Goal: Use online tool/utility: Use online tool/utility

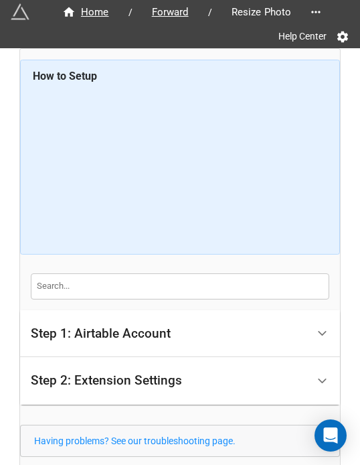
scroll to position [99, 0]
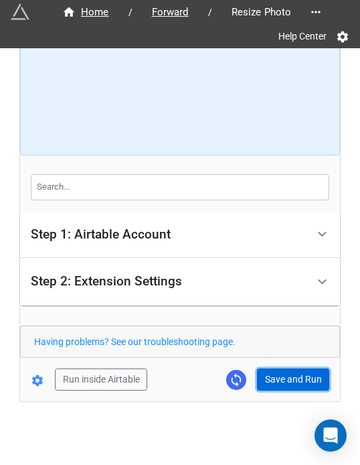
click at [302, 373] on button "Save and Run" at bounding box center [293, 379] width 72 height 23
click at [291, 373] on button "Save and Run" at bounding box center [293, 379] width 72 height 23
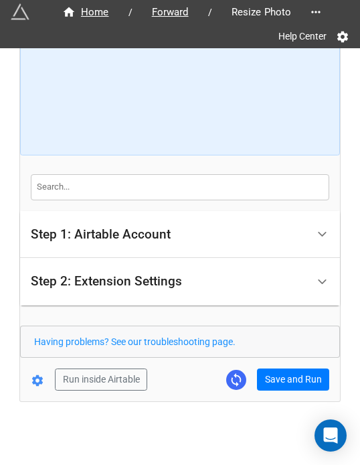
click at [295, 362] on form "How to Setup Step 1: Airtable Account Airtable User API Key Manna-Sinsub Airtab…" at bounding box center [180, 175] width 320 height 430
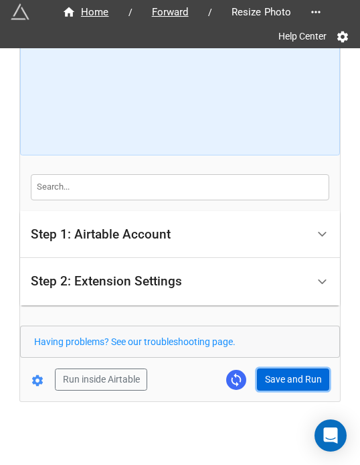
click at [275, 376] on button "Save and Run" at bounding box center [293, 379] width 72 height 23
click at [303, 377] on button "Save and Run" at bounding box center [293, 379] width 72 height 23
click at [285, 371] on button "Save and Run" at bounding box center [293, 379] width 72 height 23
click at [287, 377] on button "Save and Run" at bounding box center [293, 379] width 72 height 23
click at [279, 384] on button "Save and Run" at bounding box center [293, 379] width 72 height 23
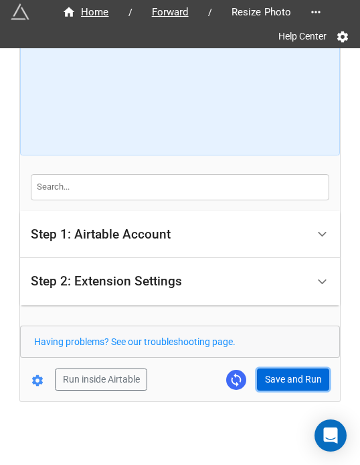
drag, startPoint x: 285, startPoint y: 384, endPoint x: 328, endPoint y: 377, distance: 44.1
click at [285, 384] on button "Save and Run" at bounding box center [293, 379] width 72 height 23
drag, startPoint x: 291, startPoint y: 372, endPoint x: 336, endPoint y: 352, distance: 49.8
click at [291, 372] on button "Save and Run" at bounding box center [293, 379] width 72 height 23
click at [274, 374] on button "Save and Run" at bounding box center [293, 379] width 72 height 23
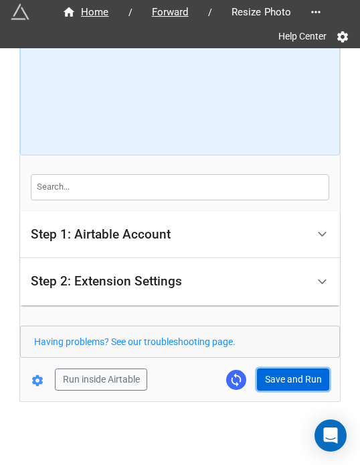
drag, startPoint x: 277, startPoint y: 375, endPoint x: 339, endPoint y: 385, distance: 63.1
click at [277, 375] on button "Save and Run" at bounding box center [293, 379] width 72 height 23
click at [265, 369] on button "Save and Run" at bounding box center [293, 379] width 72 height 23
click at [280, 372] on button "Save and Run" at bounding box center [293, 379] width 72 height 23
click at [295, 381] on button "Save and Run" at bounding box center [293, 379] width 72 height 23
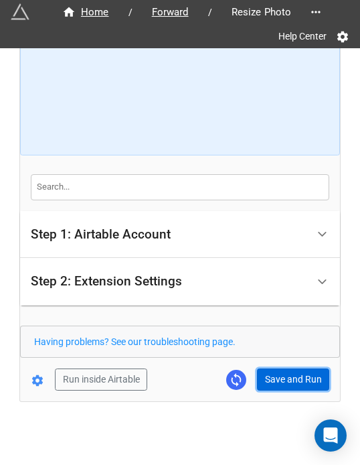
click at [277, 376] on button "Save and Run" at bounding box center [293, 379] width 72 height 23
click at [293, 372] on button "Save and Run" at bounding box center [293, 379] width 72 height 23
click at [267, 381] on button "Save and Run" at bounding box center [293, 379] width 72 height 23
click at [264, 377] on button "Save and Run" at bounding box center [293, 379] width 72 height 23
click at [291, 377] on button "Save and Run" at bounding box center [293, 379] width 72 height 23
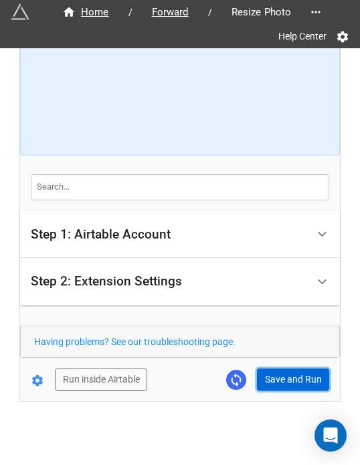
click at [276, 377] on button "Save and Run" at bounding box center [293, 379] width 72 height 23
drag, startPoint x: 277, startPoint y: 374, endPoint x: 347, endPoint y: 363, distance: 70.6
click at [277, 374] on button "Save and Run" at bounding box center [293, 379] width 72 height 23
click at [281, 368] on button "Save and Run" at bounding box center [293, 379] width 72 height 23
click at [297, 377] on button "Save and Run" at bounding box center [293, 379] width 72 height 23
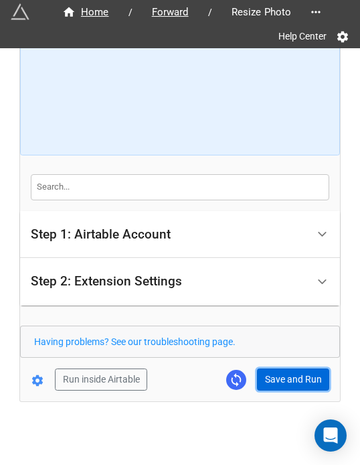
click at [274, 379] on button "Save and Run" at bounding box center [293, 379] width 72 height 23
click at [278, 368] on button "Save and Run" at bounding box center [293, 379] width 72 height 23
